Goal: Task Accomplishment & Management: Manage account settings

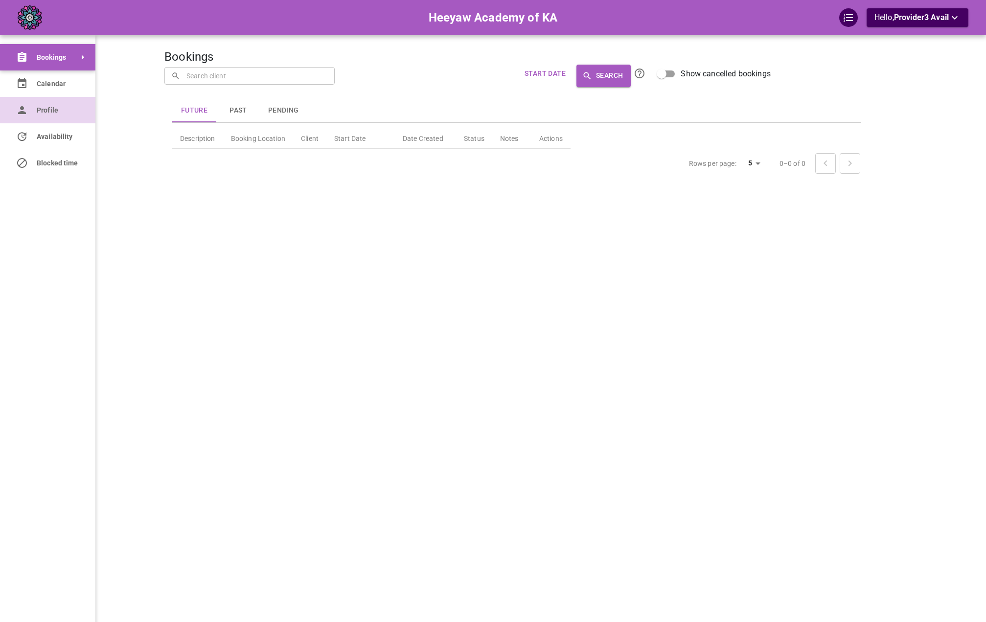
click at [25, 111] on icon at bounding box center [22, 110] width 12 height 12
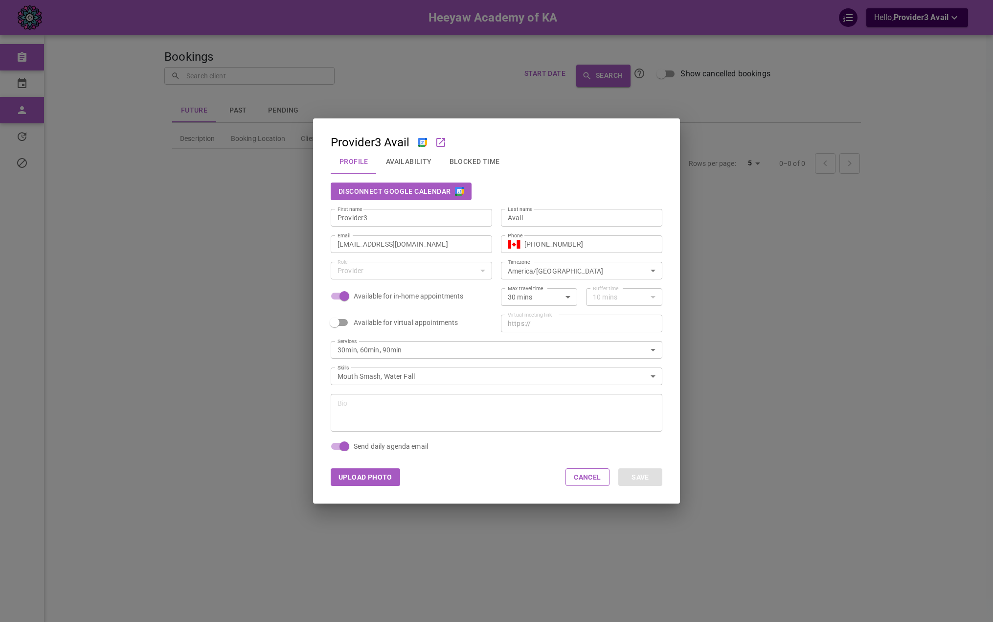
click at [352, 188] on button "Disconnect Google Calendar" at bounding box center [401, 191] width 141 height 18
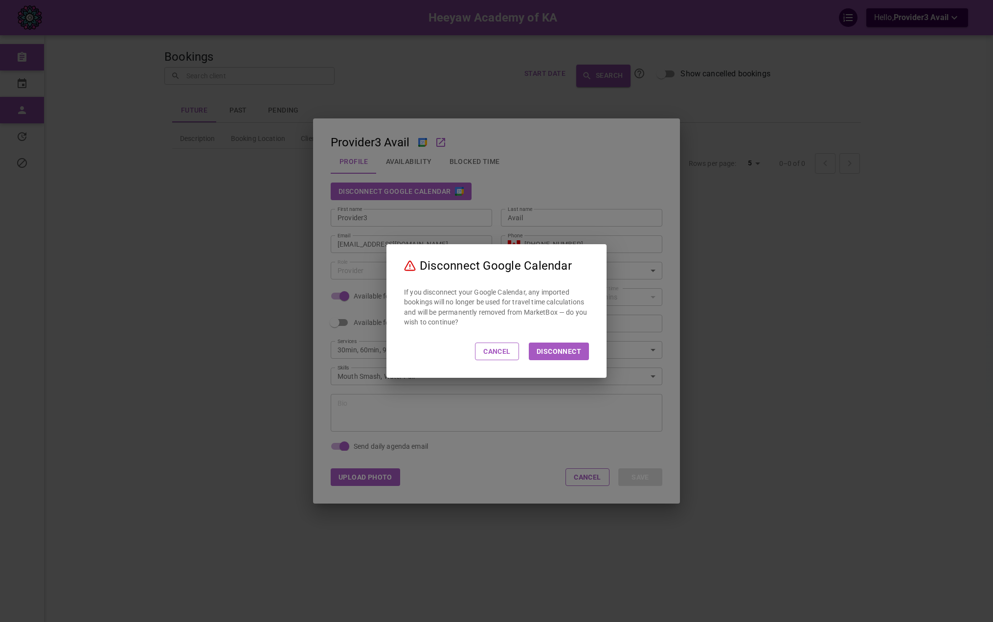
click at [571, 346] on button "Disconnect" at bounding box center [559, 351] width 60 height 18
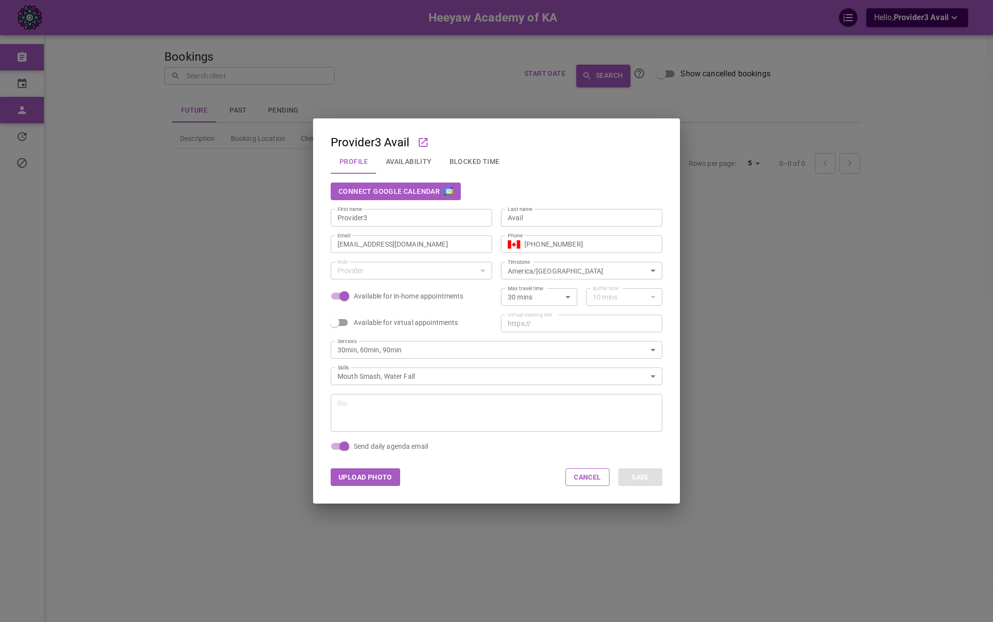
click at [717, 276] on div "Provider3 Avail Profile Availability Blocked Time Connect Google Calendar First…" at bounding box center [496, 311] width 993 height 622
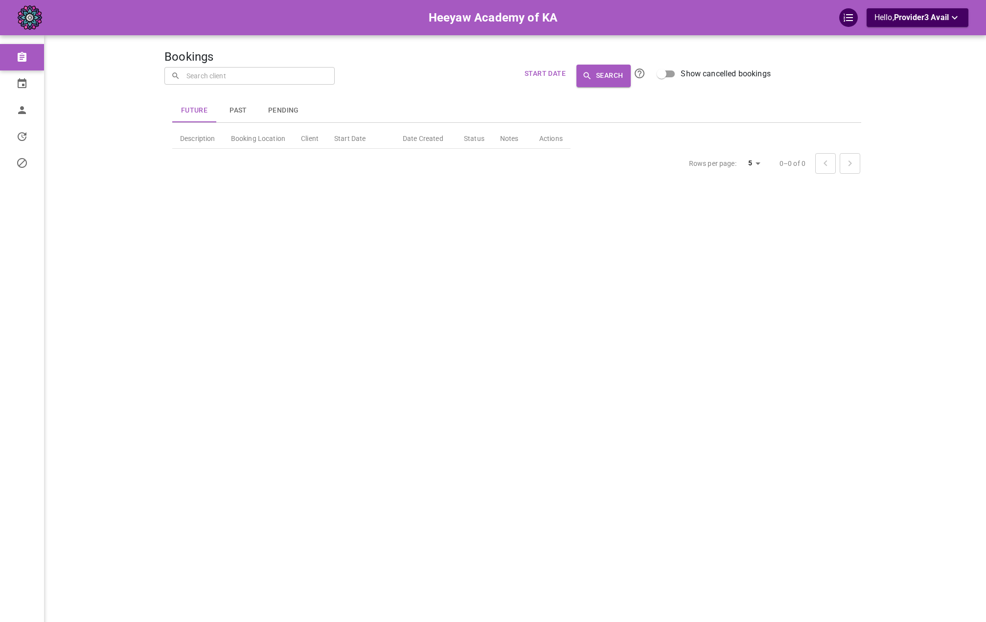
click at [467, 196] on div "Bookings ​ ​ Start Date Search Show cancelled bookings Future Past Pending Desc…" at bounding box center [516, 326] width 705 height 622
click at [887, 16] on p "Hello, Provider3 Avail" at bounding box center [917, 18] width 86 height 12
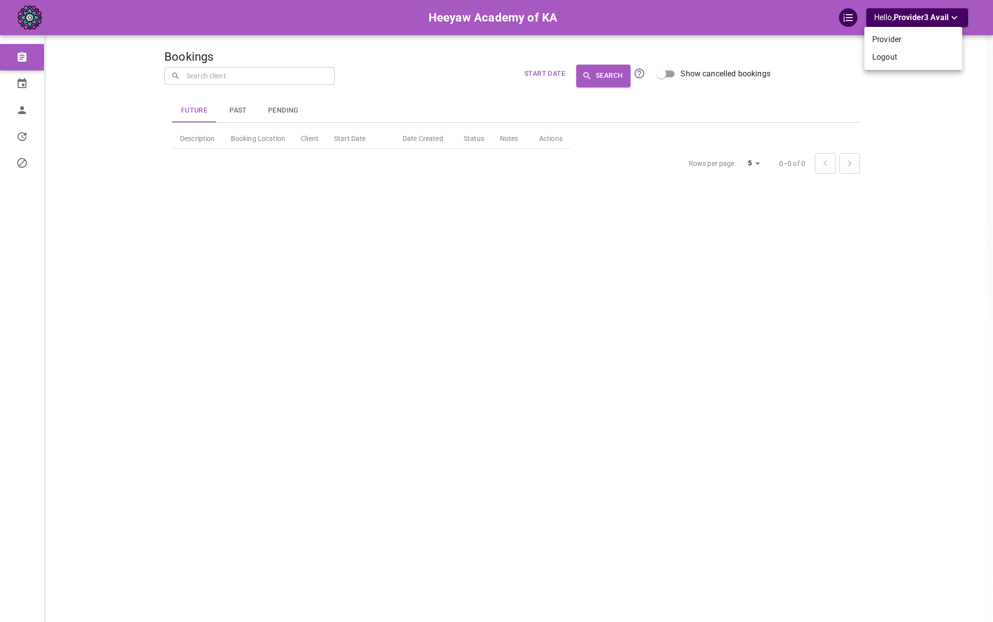
click at [52, 110] on div at bounding box center [496, 311] width 993 height 622
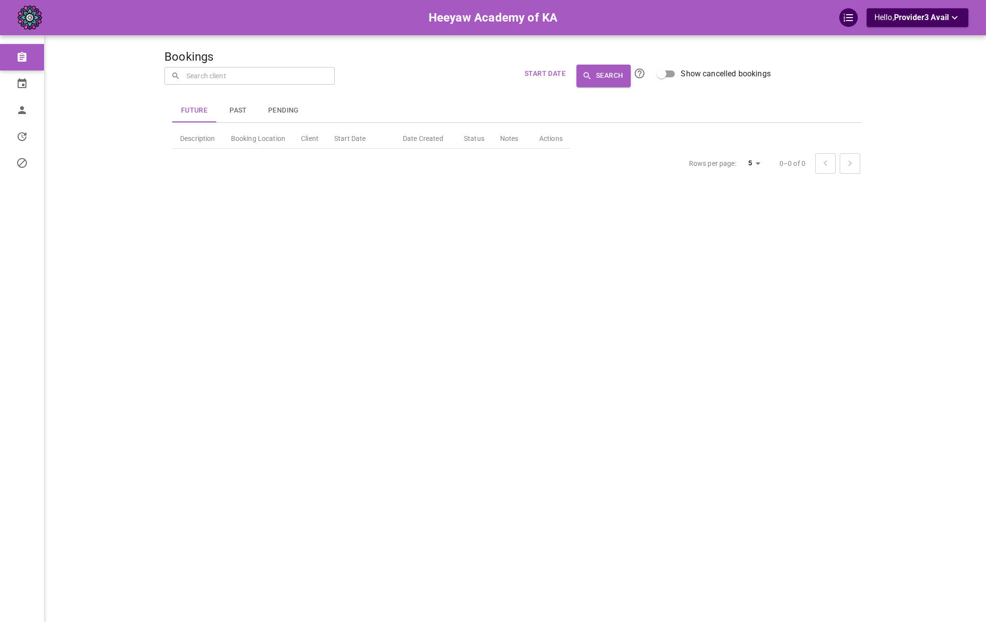
click at [41, 112] on div "Provider Logout" at bounding box center [493, 311] width 986 height 622
click at [42, 115] on link "Profile" at bounding box center [47, 110] width 95 height 26
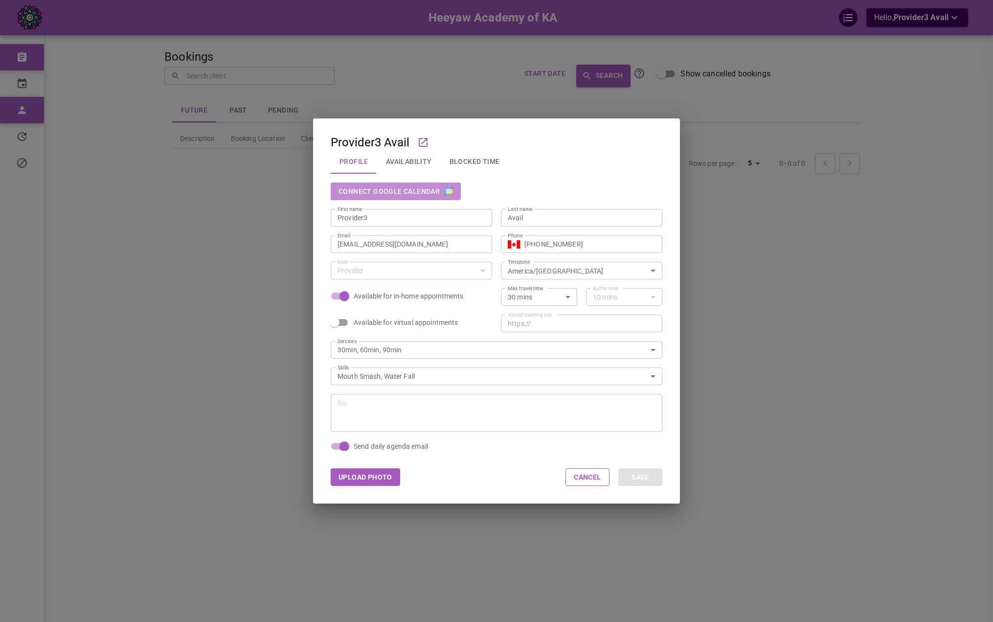
click at [428, 193] on button "Connect Google Calendar" at bounding box center [396, 191] width 130 height 18
click at [423, 166] on button "Availability" at bounding box center [409, 161] width 64 height 25
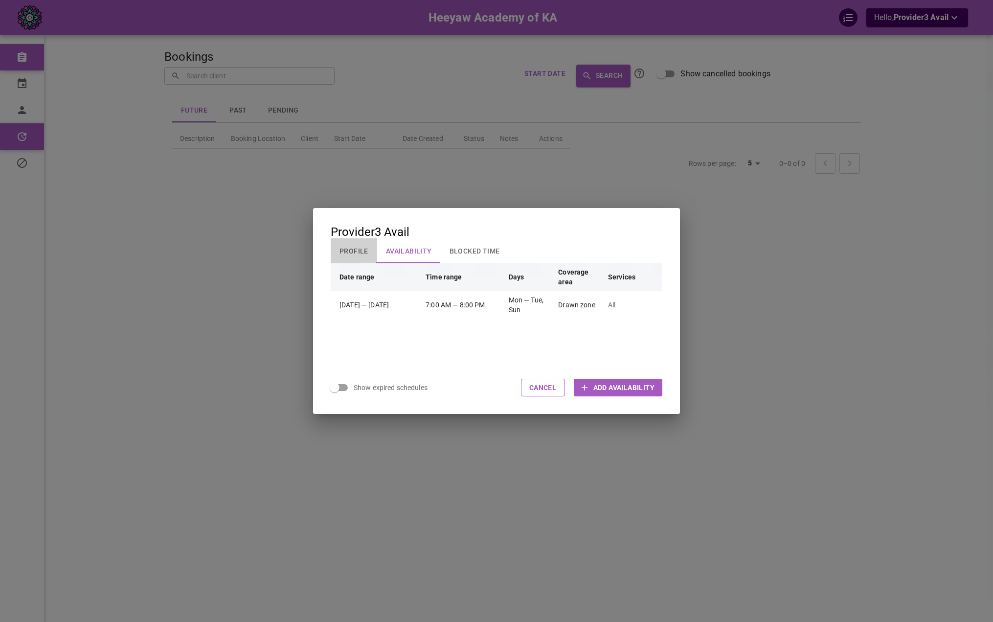
click at [360, 248] on button "Profile" at bounding box center [354, 250] width 46 height 25
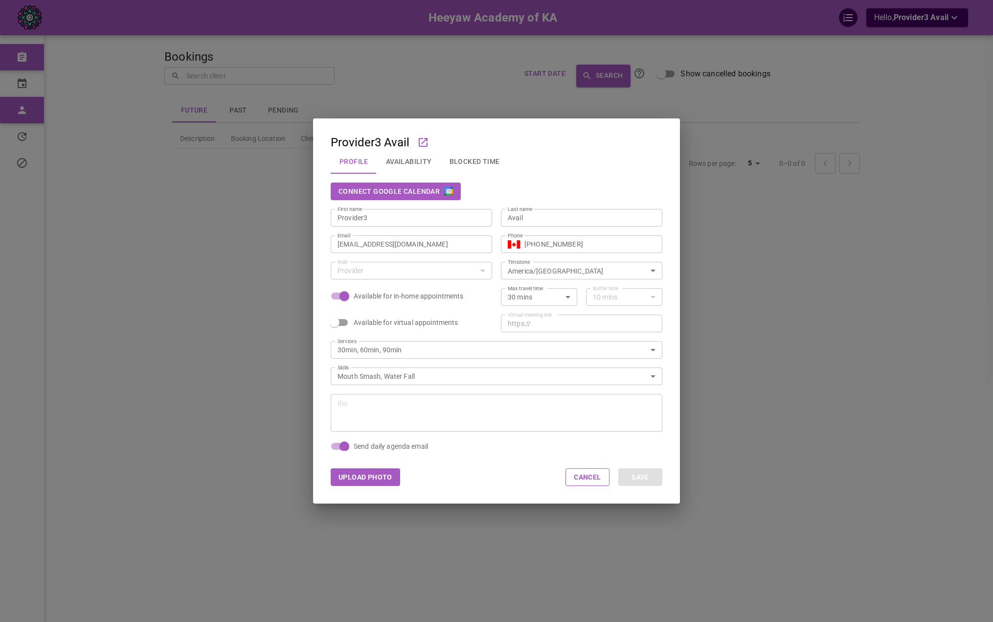
click at [785, 114] on div "Provider3 Avail Profile Availability Blocked Time Connect Google Calendar First…" at bounding box center [496, 311] width 993 height 622
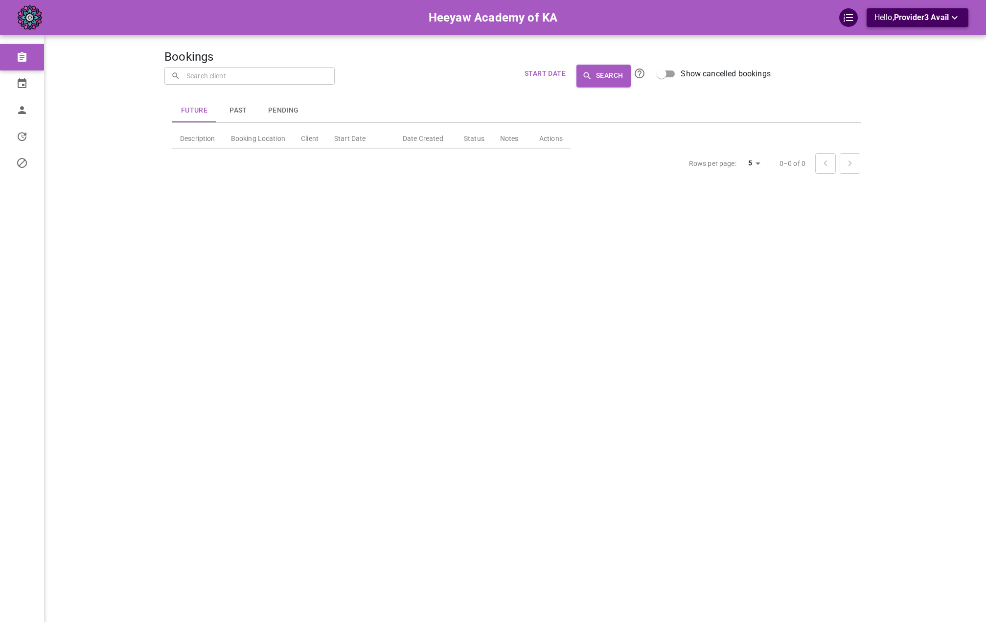
click at [922, 20] on span "Provider3 Avail" at bounding box center [921, 17] width 55 height 9
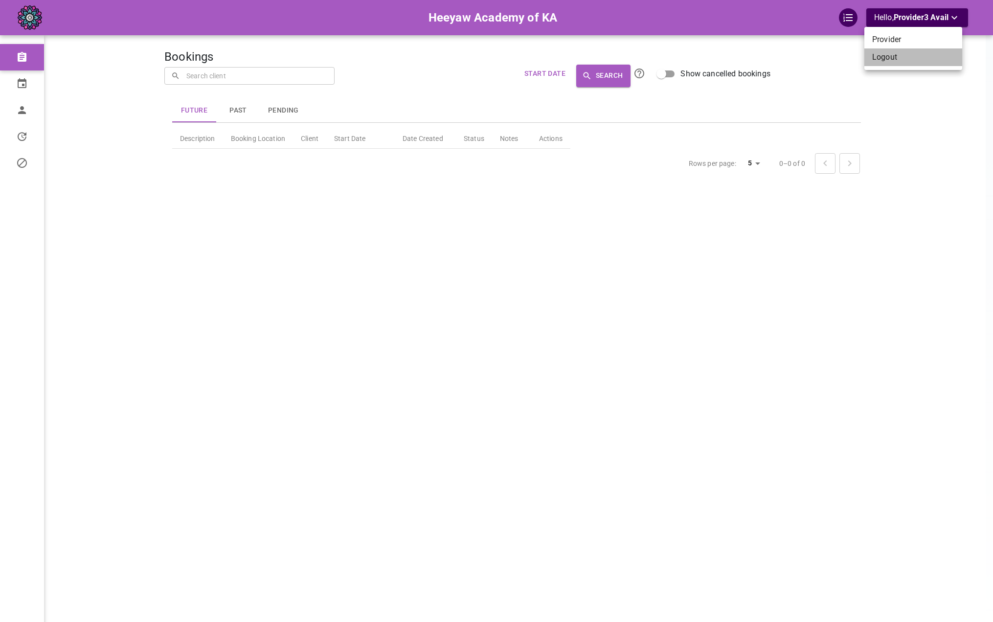
click at [895, 63] on li "Logout" at bounding box center [914, 57] width 98 height 18
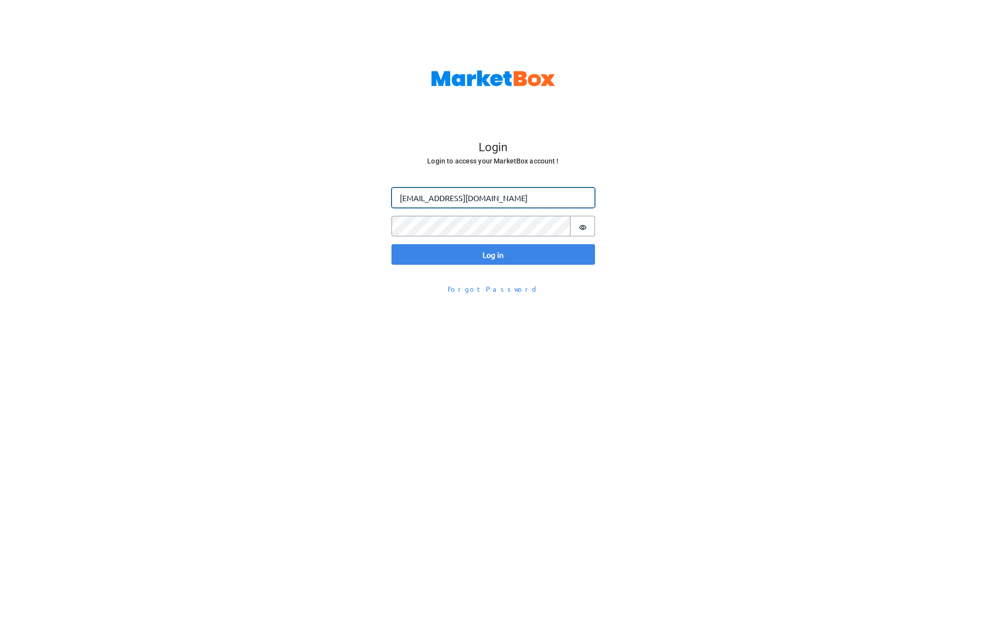
click at [421, 200] on input "[EMAIL_ADDRESS][DOMAIN_NAME]" at bounding box center [493, 197] width 204 height 21
click at [421, 200] on input "omar@gomarketbox.com" at bounding box center [493, 197] width 204 height 21
paste input "+heeyawpa4"
type input "omar+heeyawpa4@gomarketbox.com"
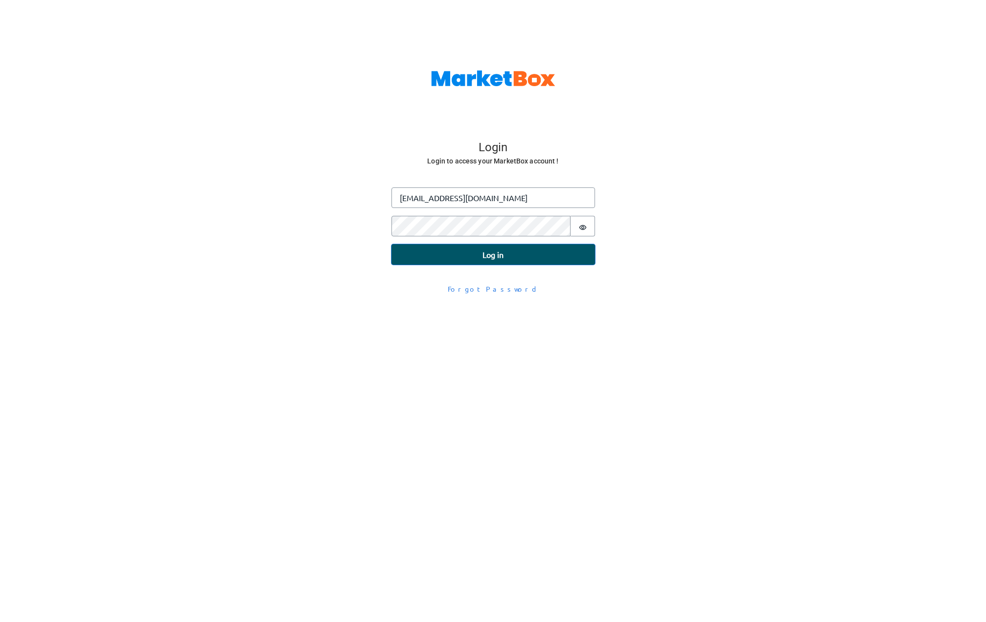
click at [477, 253] on button "Log in" at bounding box center [493, 254] width 204 height 21
